Goal: Check status: Check status

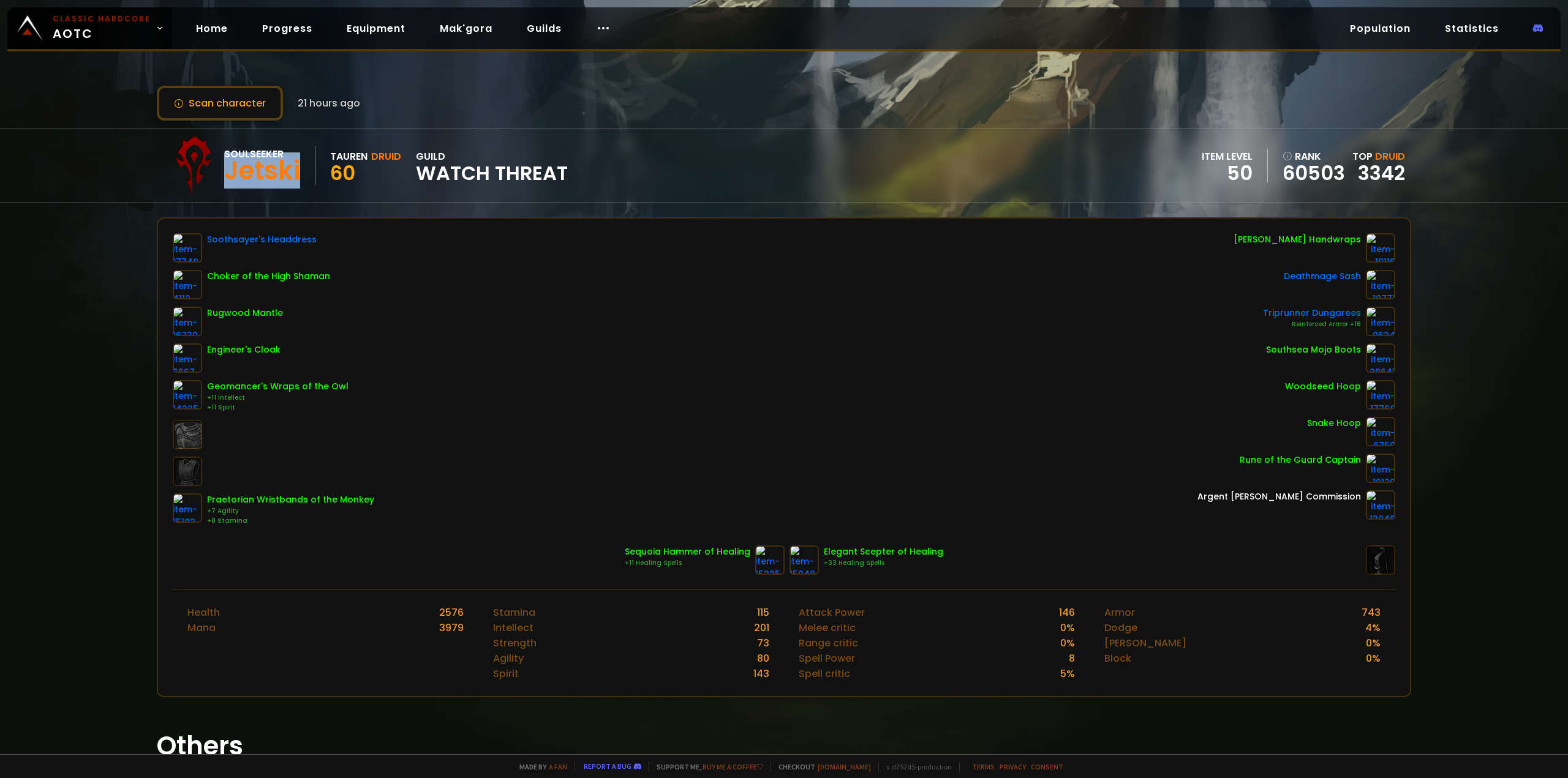
drag, startPoint x: 225, startPoint y: 172, endPoint x: 299, endPoint y: 169, distance: 74.1
click at [299, 169] on div "Jetski" at bounding box center [262, 170] width 76 height 19
click at [224, 90] on button "Scan character" at bounding box center [220, 103] width 126 height 35
